Goal: Navigation & Orientation: Find specific page/section

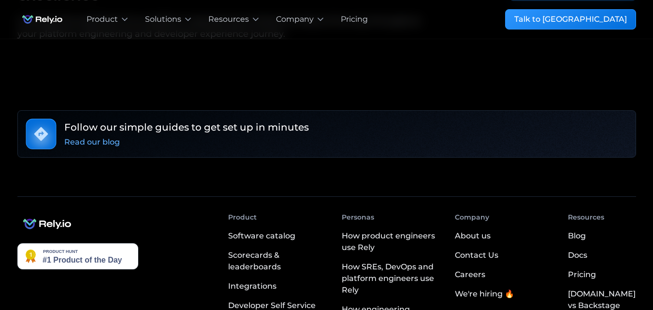
scroll to position [1835, 0]
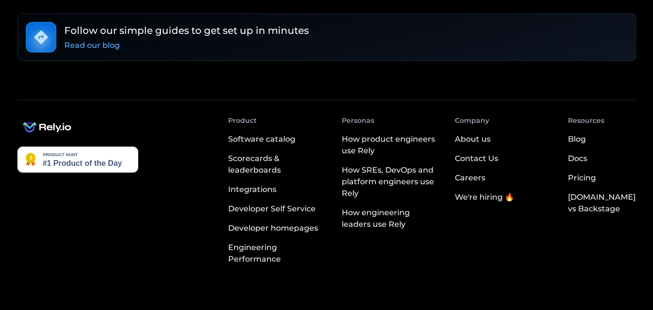
click at [481, 133] on div "About us" at bounding box center [472, 139] width 36 height 12
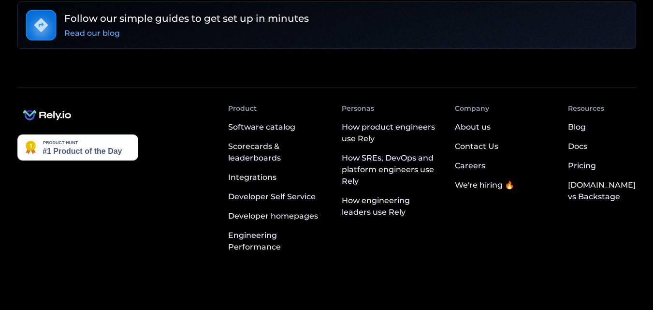
scroll to position [1851, 0]
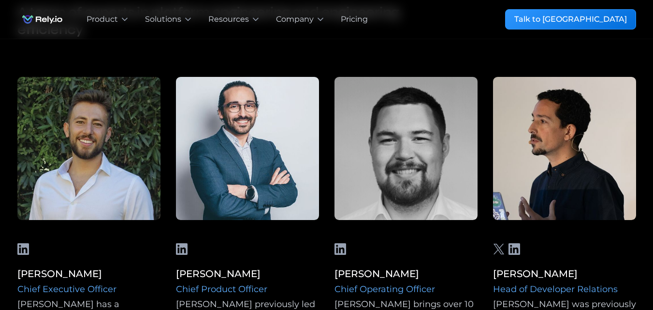
scroll to position [773, 0]
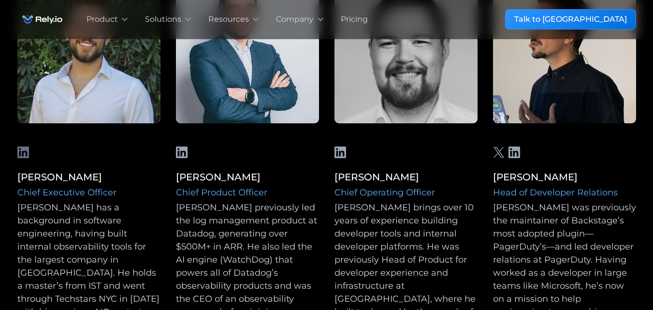
click at [22, 151] on icon at bounding box center [23, 152] width 12 height 12
click at [183, 151] on icon at bounding box center [182, 152] width 12 height 12
click at [341, 153] on icon at bounding box center [340, 152] width 12 height 12
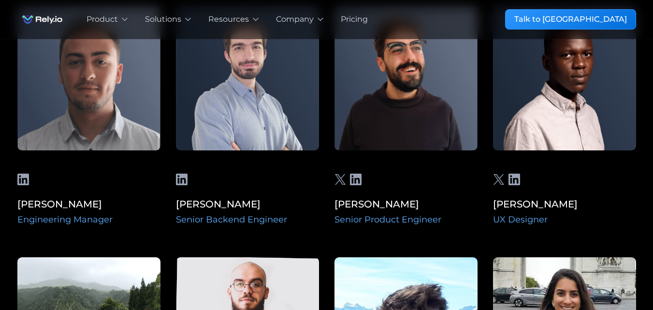
scroll to position [1642, 0]
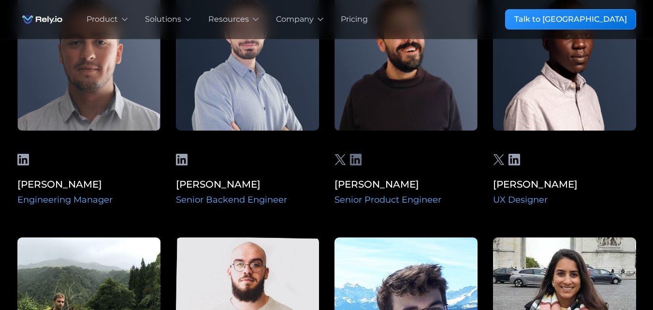
click at [355, 154] on icon at bounding box center [356, 160] width 12 height 12
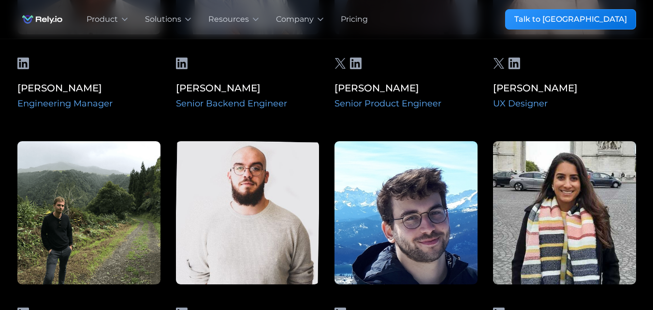
scroll to position [1835, 0]
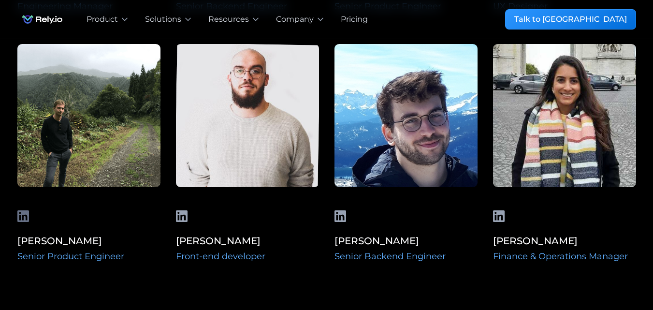
click at [24, 210] on icon at bounding box center [23, 216] width 12 height 12
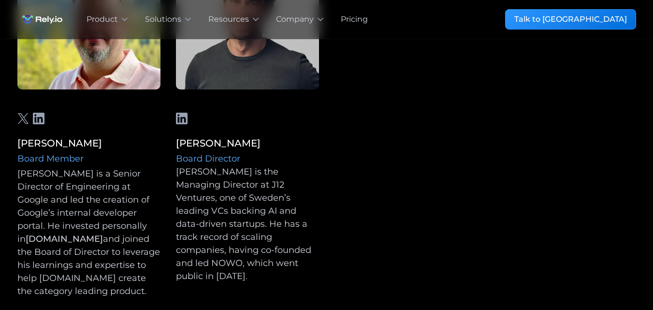
scroll to position [1159, 0]
